Goal: Navigation & Orientation: Find specific page/section

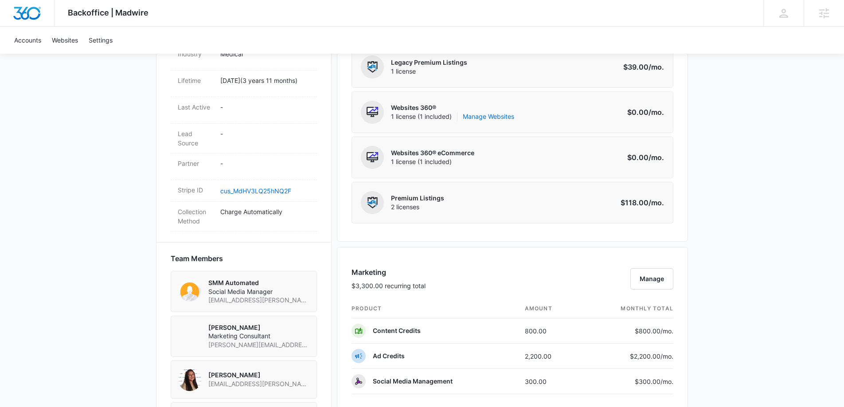
scroll to position [459, 0]
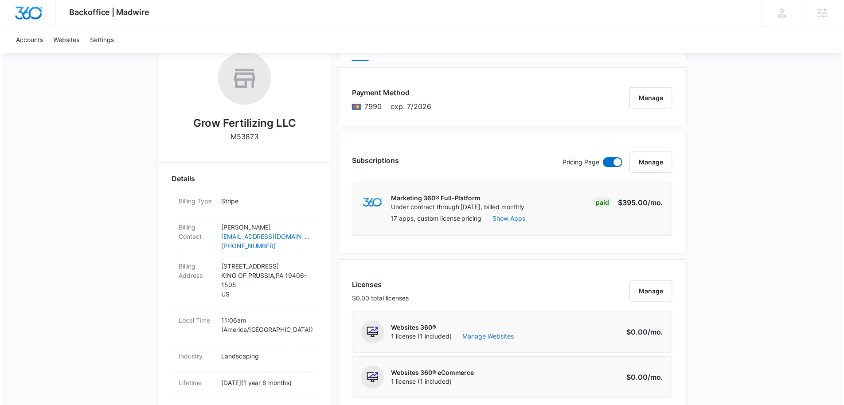
scroll to position [146, 0]
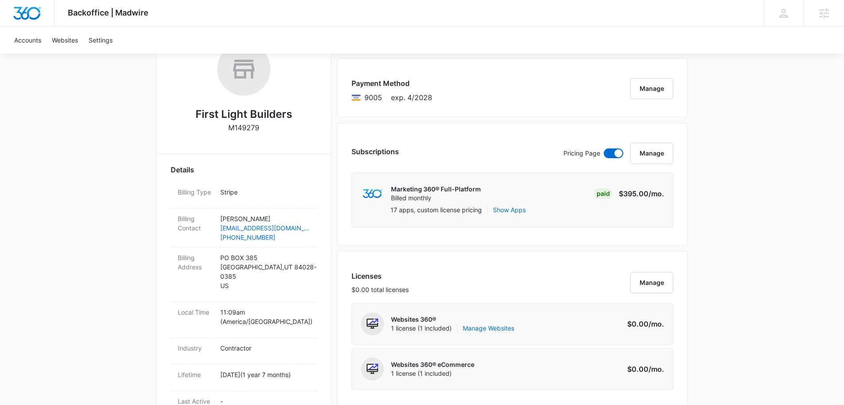
scroll to position [170, 0]
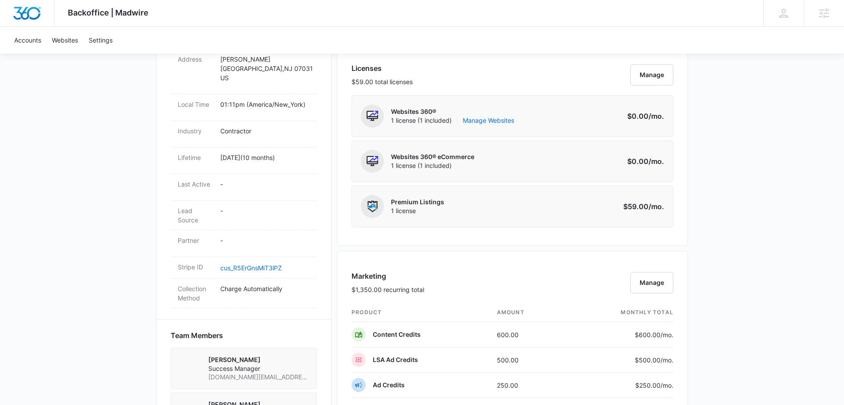
scroll to position [517, 0]
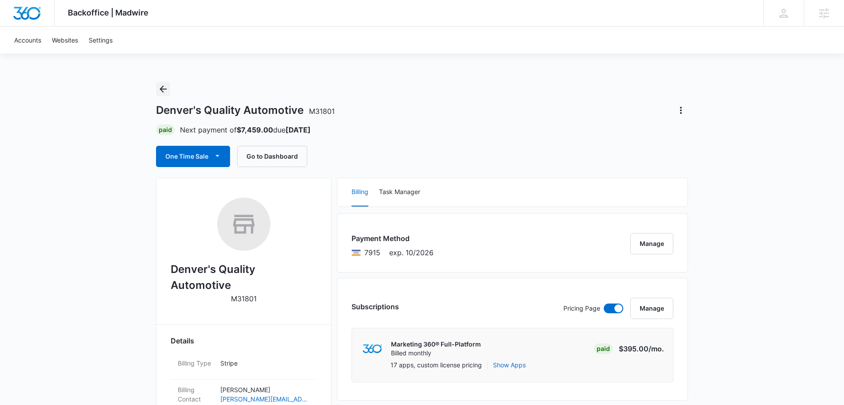
click at [161, 86] on icon "Back" at bounding box center [163, 89] width 11 height 11
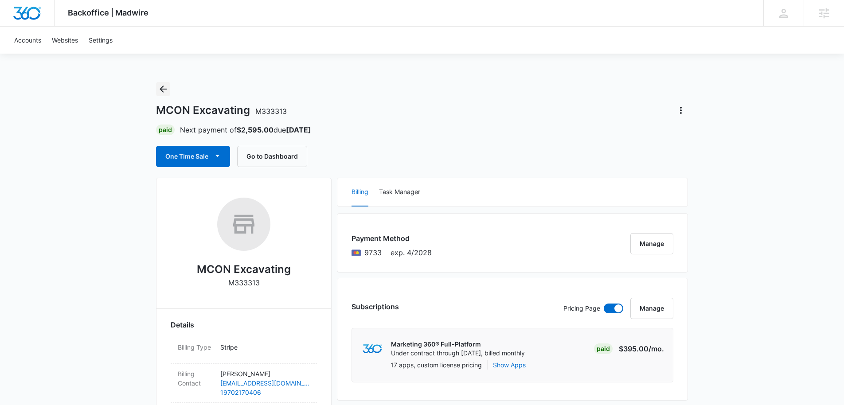
click at [167, 91] on icon "Back" at bounding box center [163, 89] width 11 height 11
click at [163, 87] on icon "Back" at bounding box center [163, 89] width 11 height 11
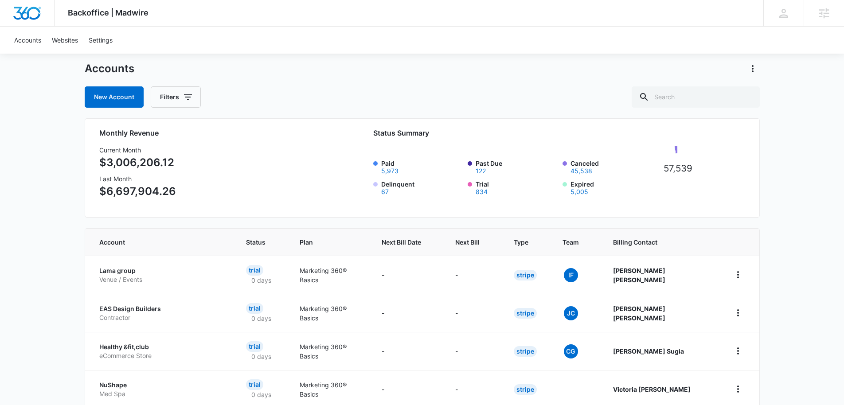
scroll to position [23, 0]
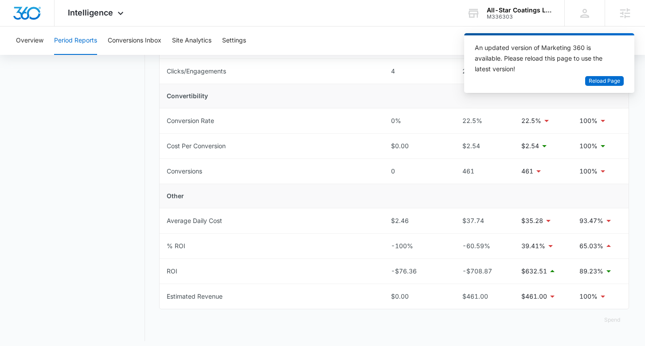
scroll to position [300, 0]
